Goal: Information Seeking & Learning: Learn about a topic

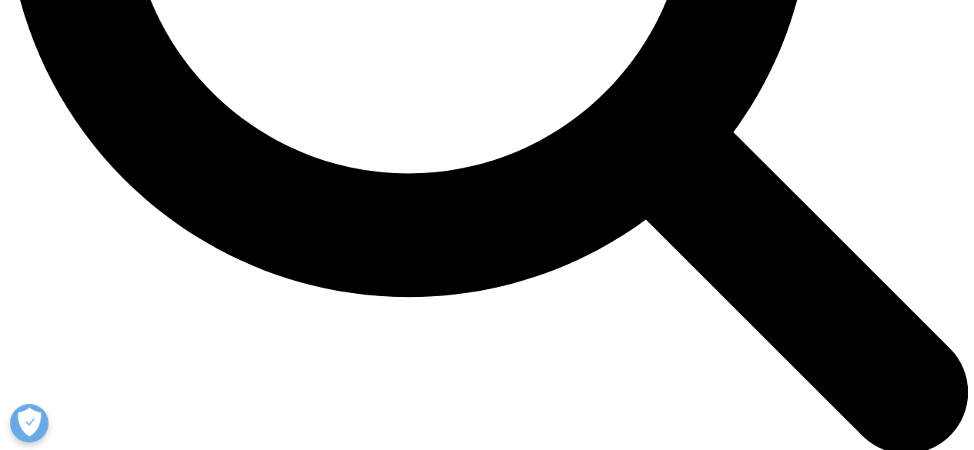
scroll to position [1288, 0]
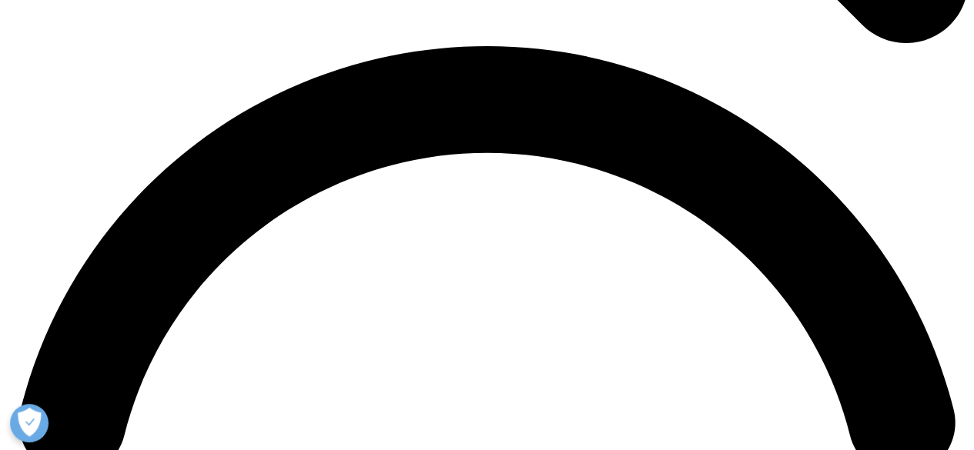
scroll to position [1920, 0]
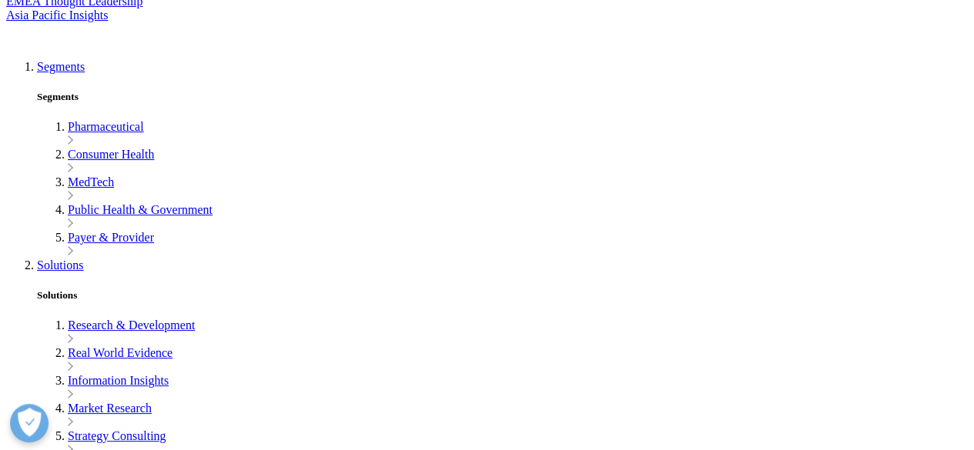
scroll to position [0, 0]
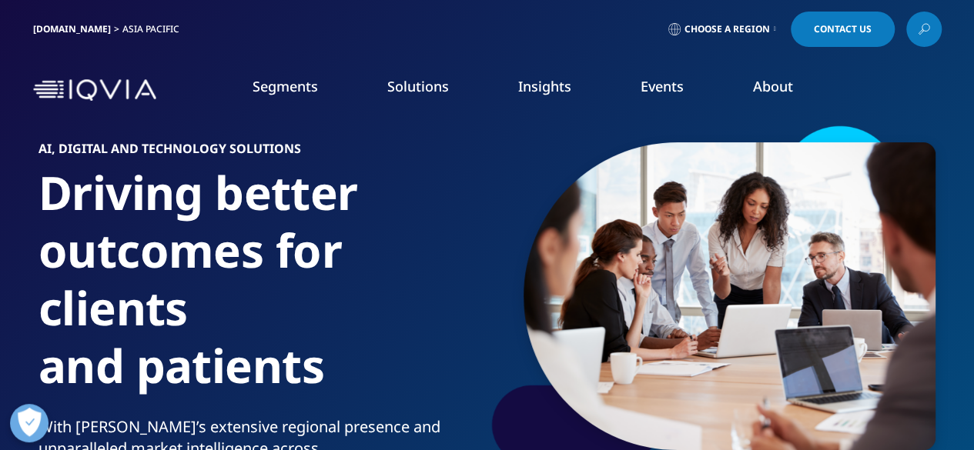
click at [95, 98] on img at bounding box center [94, 90] width 123 height 22
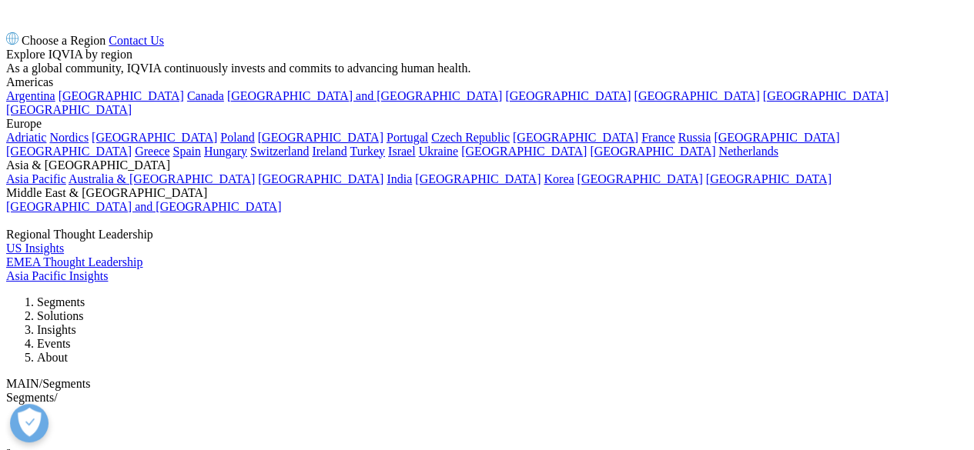
scroll to position [2217, 0]
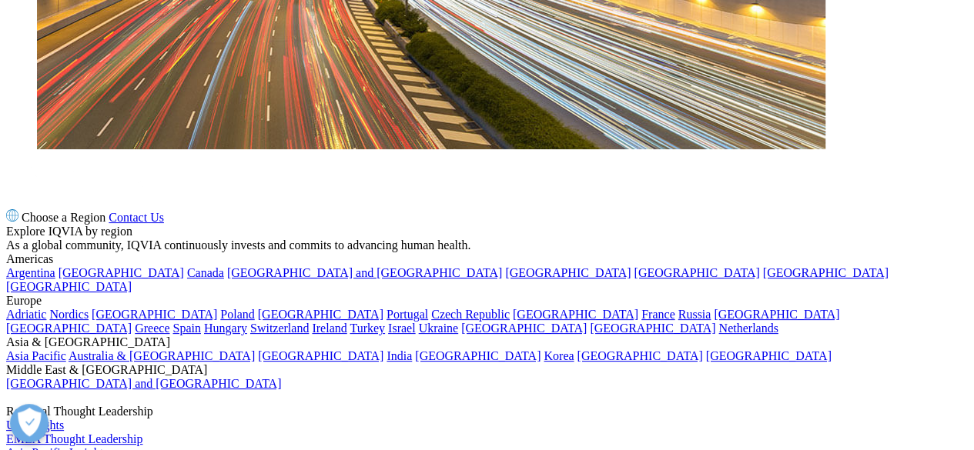
scroll to position [2432, 0]
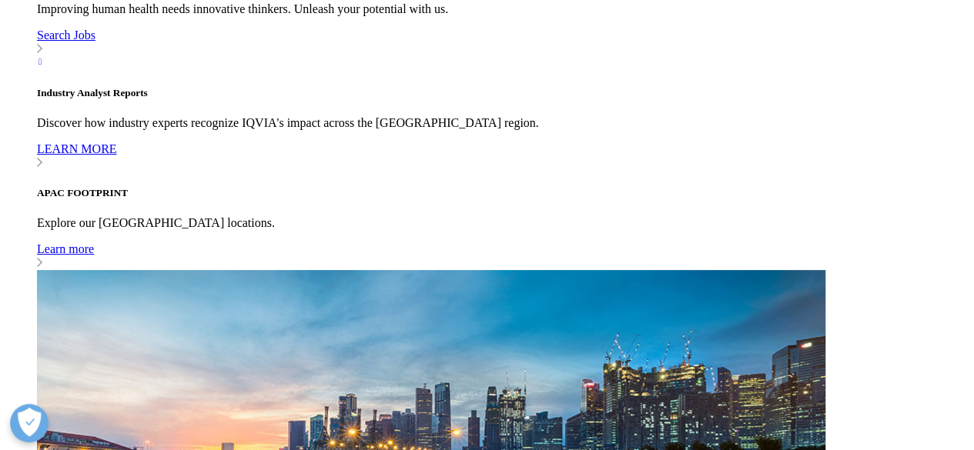
scroll to position [2692, 0]
